Goal: Check status

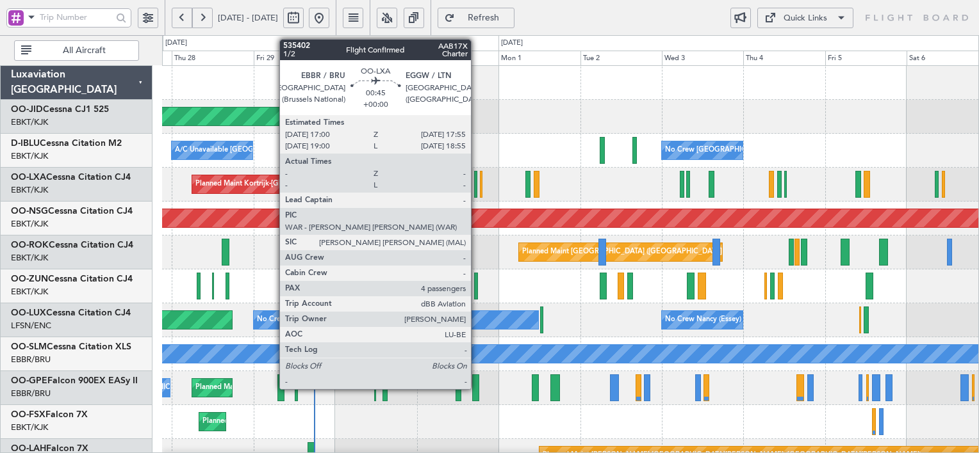
click at [477, 188] on div at bounding box center [475, 184] width 3 height 27
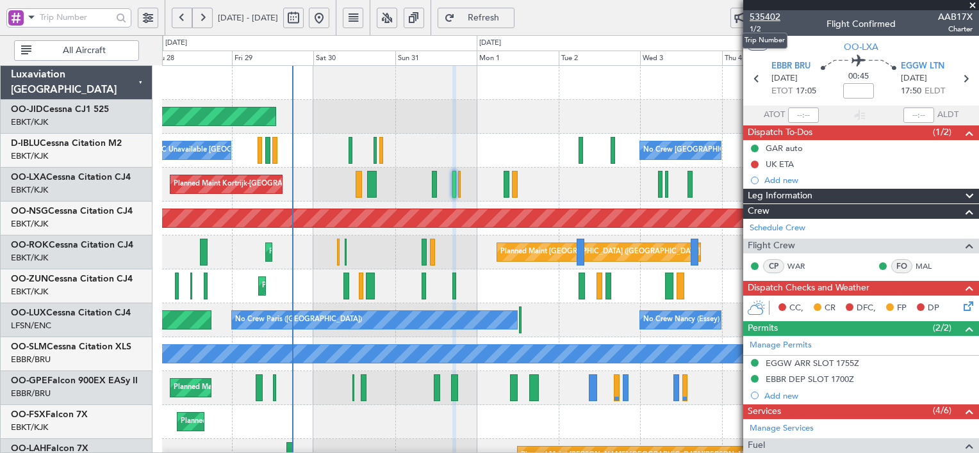
click at [769, 10] on span "535402" at bounding box center [764, 16] width 31 height 13
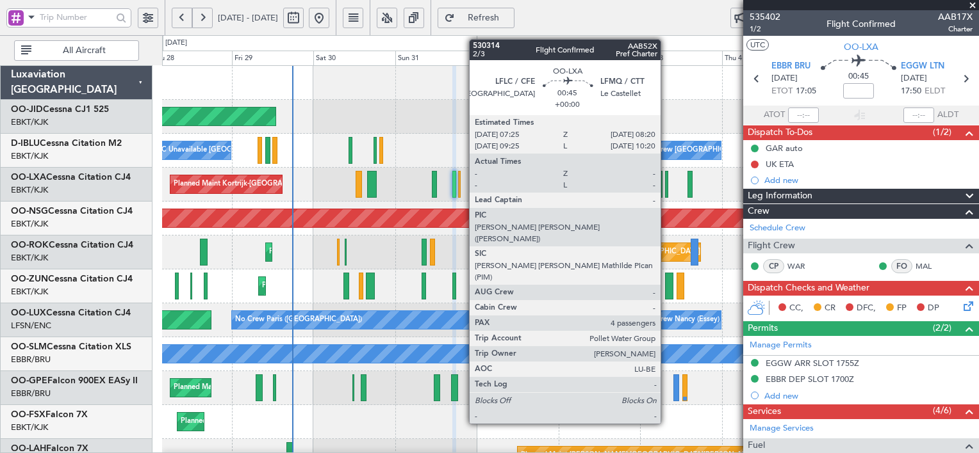
click at [666, 184] on div at bounding box center [666, 184] width 3 height 27
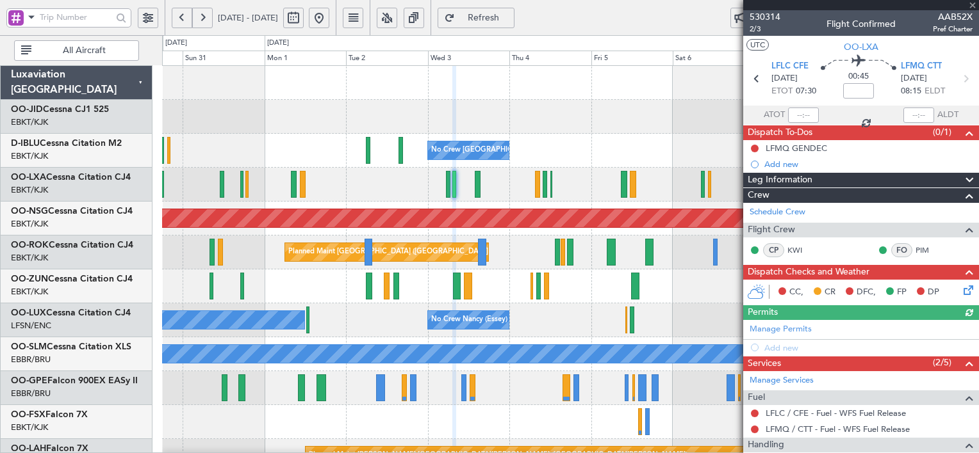
scroll to position [243, 0]
